Goal: Task Accomplishment & Management: Use online tool/utility

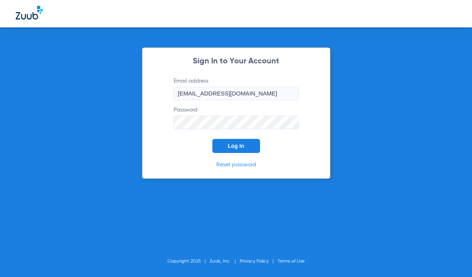
drag, startPoint x: 275, startPoint y: 149, endPoint x: 265, endPoint y: 146, distance: 10.8
click at [275, 149] on form "Email address [EMAIL_ADDRESS][DOMAIN_NAME] Password Log In" at bounding box center [236, 115] width 149 height 76
click at [242, 143] on span "Log In" at bounding box center [236, 146] width 16 height 6
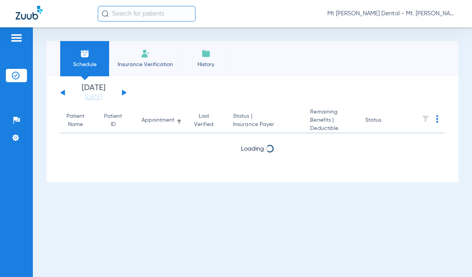
click at [156, 15] on input "text" at bounding box center [147, 14] width 98 height 16
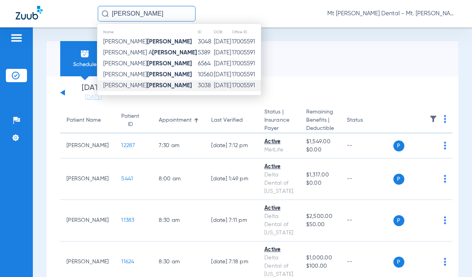
type input "[PERSON_NAME]"
click at [143, 83] on td "[PERSON_NAME]" at bounding box center [147, 85] width 100 height 11
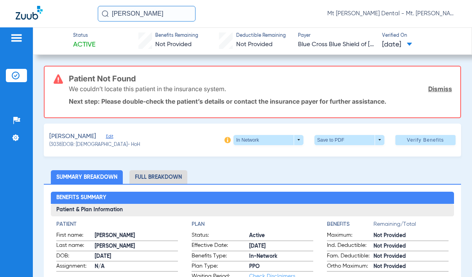
click at [436, 91] on link "Dismiss" at bounding box center [440, 89] width 24 height 8
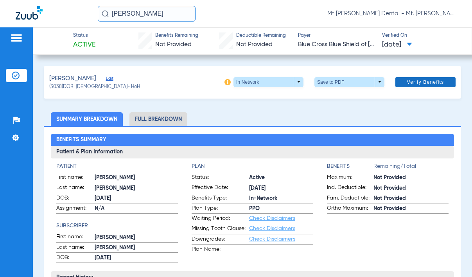
click at [430, 84] on span "Verify Benefits" at bounding box center [425, 82] width 37 height 6
